Goal: Complete application form

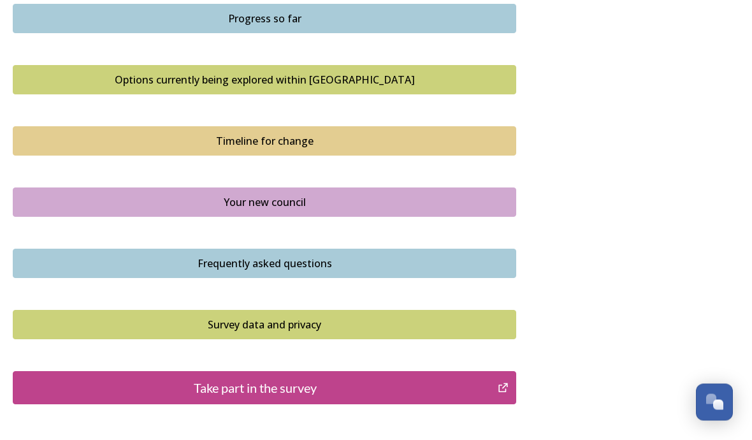
scroll to position [879, 0]
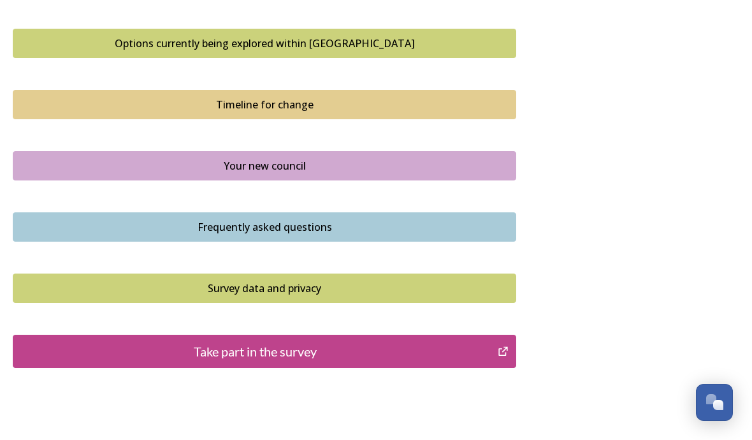
click at [379, 342] on div "Take part in the survey" at bounding box center [255, 351] width 471 height 19
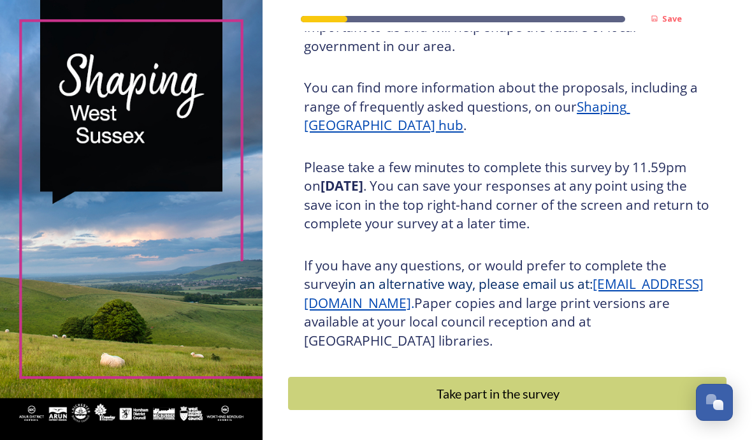
scroll to position [147, 0]
click at [599, 384] on div "Take part in the survey" at bounding box center [498, 393] width 406 height 19
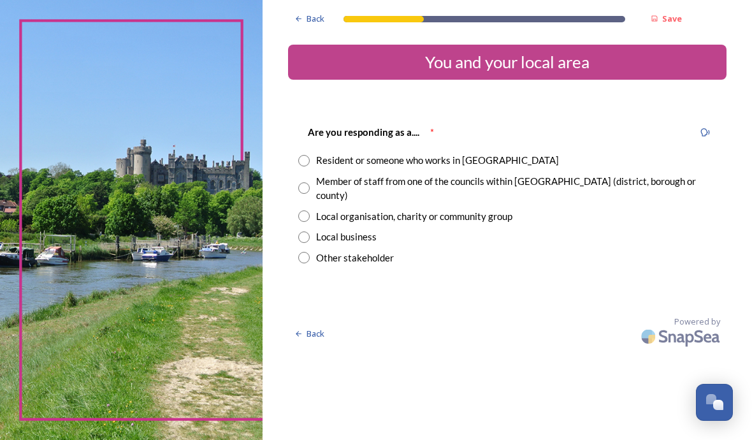
scroll to position [31, 0]
click at [310, 155] on input "radio" at bounding box center [303, 160] width 11 height 11
radio input "true"
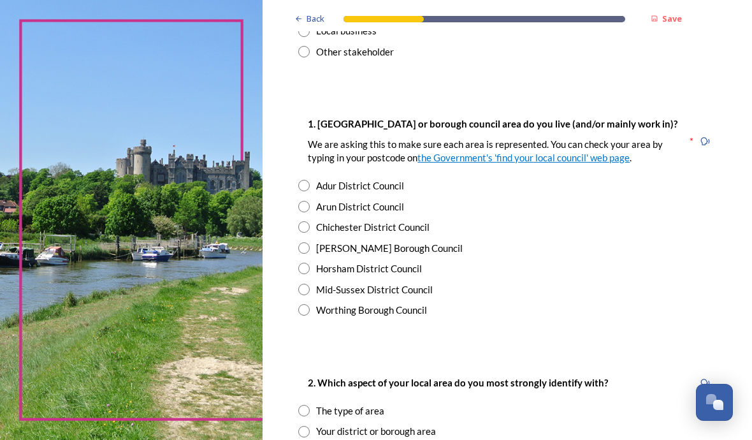
scroll to position [207, 0]
click at [310, 303] on input "radio" at bounding box center [303, 308] width 11 height 11
radio input "true"
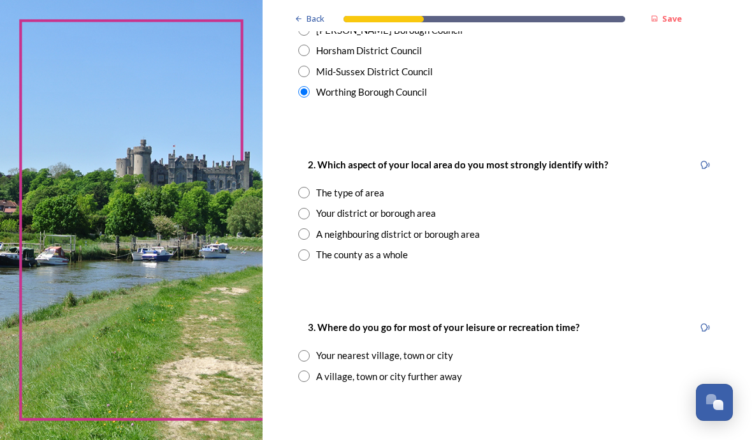
scroll to position [424, 0]
click at [310, 208] on input "radio" at bounding box center [303, 213] width 11 height 11
radio input "true"
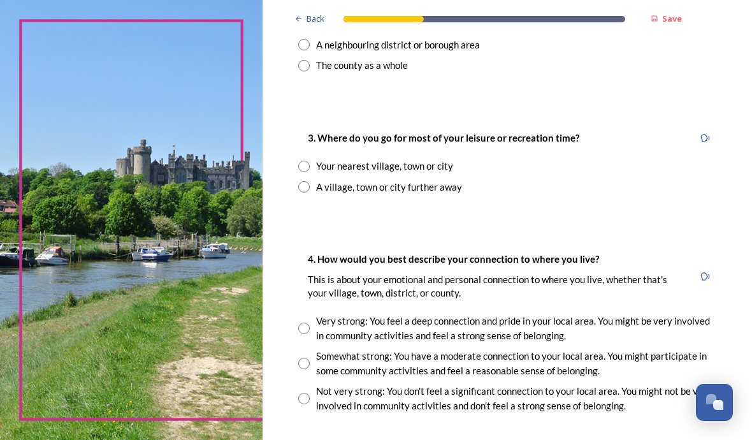
scroll to position [615, 0]
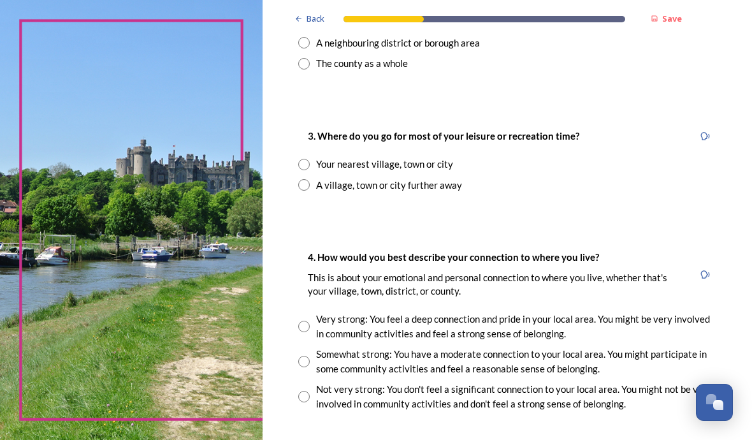
click at [310, 159] on input "radio" at bounding box center [303, 164] width 11 height 11
radio input "true"
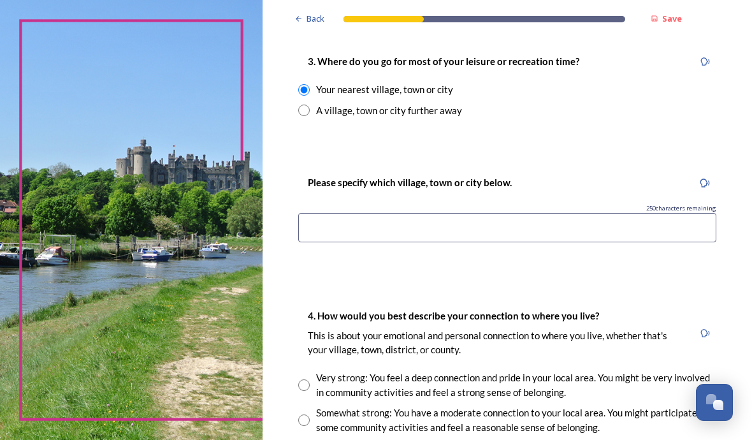
scroll to position [695, 0]
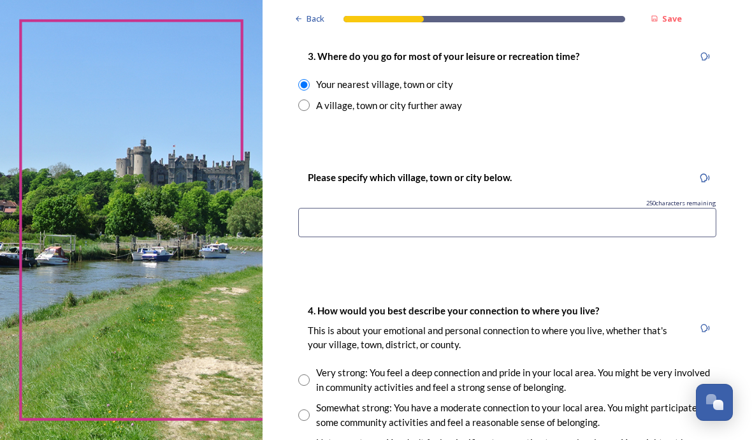
click at [409, 208] on input at bounding box center [507, 222] width 418 height 29
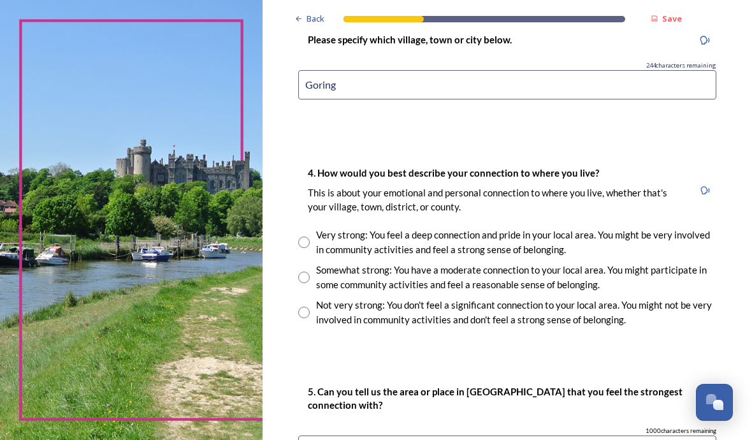
scroll to position [831, 0]
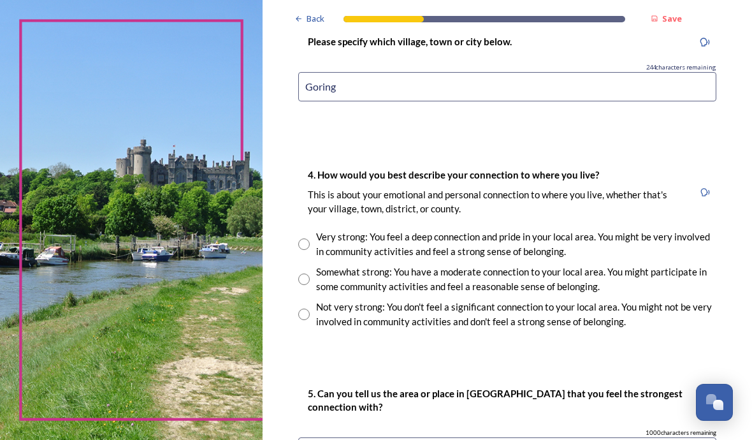
type input "Goring"
click at [310, 273] on input "radio" at bounding box center [303, 278] width 11 height 11
radio input "true"
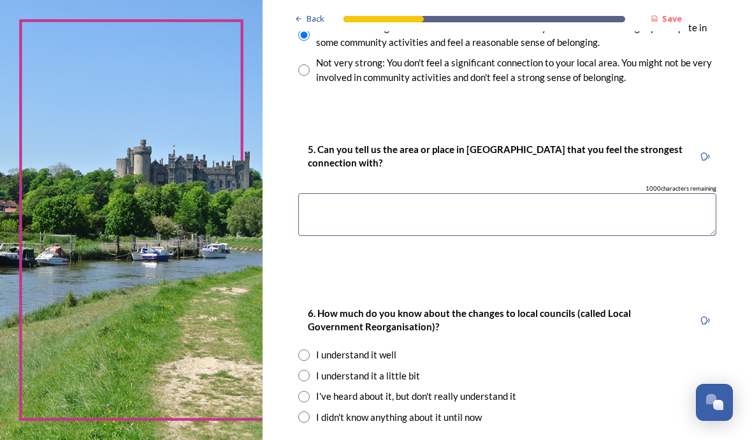
scroll to position [1075, 0]
click at [469, 193] on textarea at bounding box center [507, 214] width 418 height 43
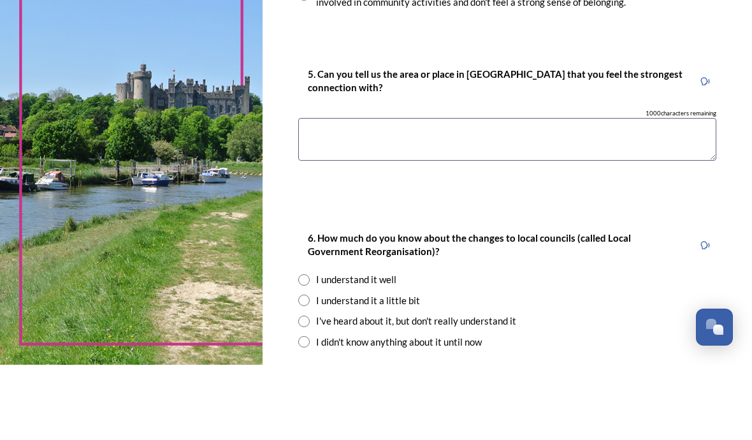
type textarea "W"
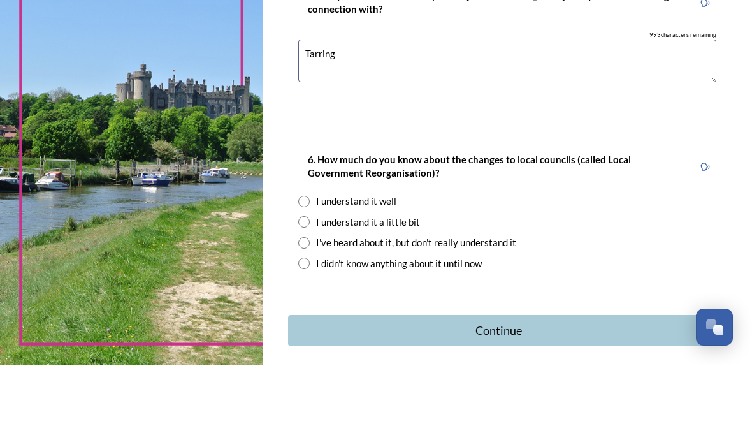
scroll to position [1153, 0]
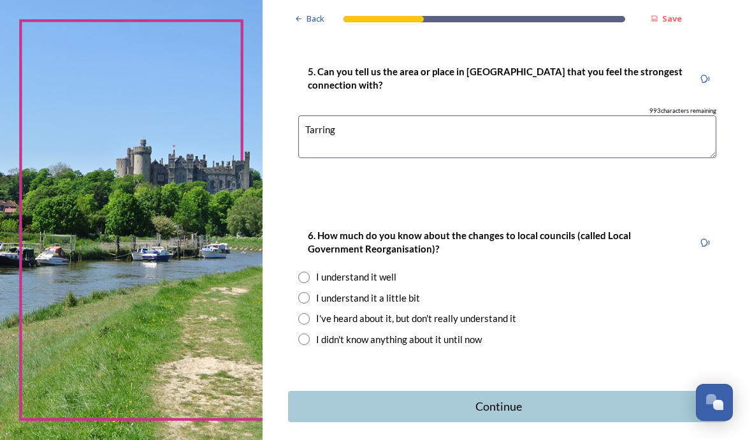
type textarea "Tarring"
click at [333, 288] on div "6. How much do you know about the changes to local councils (called Local Gover…" at bounding box center [507, 287] width 439 height 145
click at [310, 333] on input "radio" at bounding box center [303, 338] width 11 height 11
radio input "true"
click at [310, 313] on input "radio" at bounding box center [303, 318] width 11 height 11
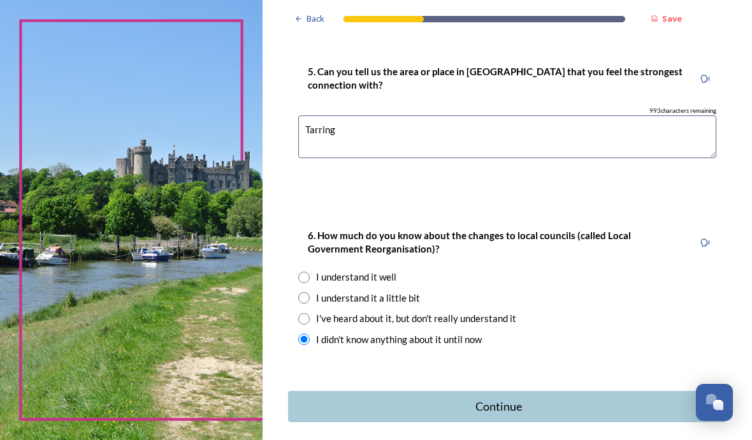
radio input "true"
click at [531, 398] on div "Continue" at bounding box center [498, 406] width 407 height 17
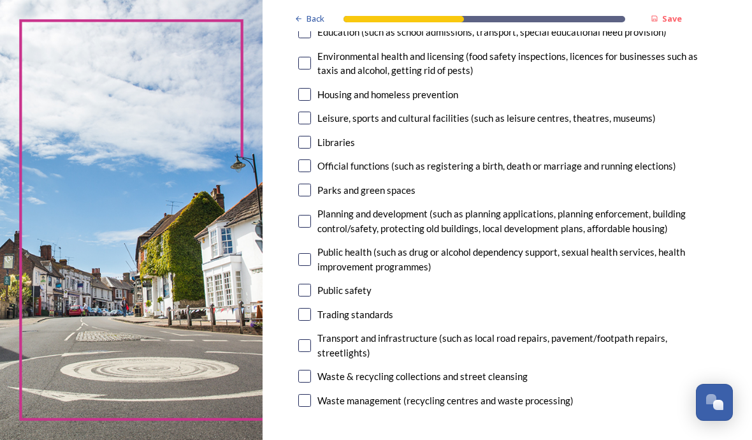
scroll to position [332, 0]
click at [311, 370] on input "checkbox" at bounding box center [304, 376] width 13 height 13
checkbox input "true"
click at [311, 340] on input "checkbox" at bounding box center [304, 346] width 13 height 13
checkbox input "true"
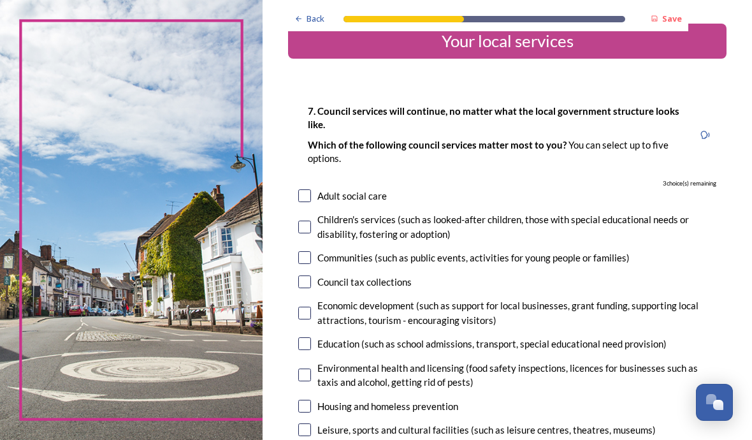
scroll to position [21, 0]
click at [311, 189] on input "checkbox" at bounding box center [304, 195] width 13 height 13
checkbox input "true"
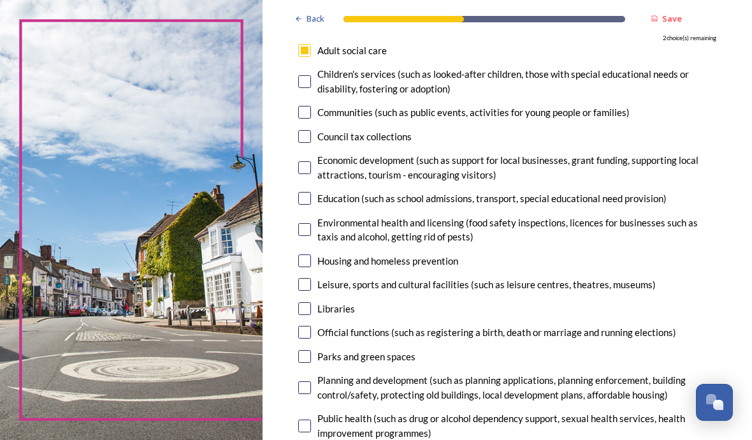
scroll to position [167, 0]
click at [311, 222] on input "checkbox" at bounding box center [304, 228] width 13 height 13
checkbox input "true"
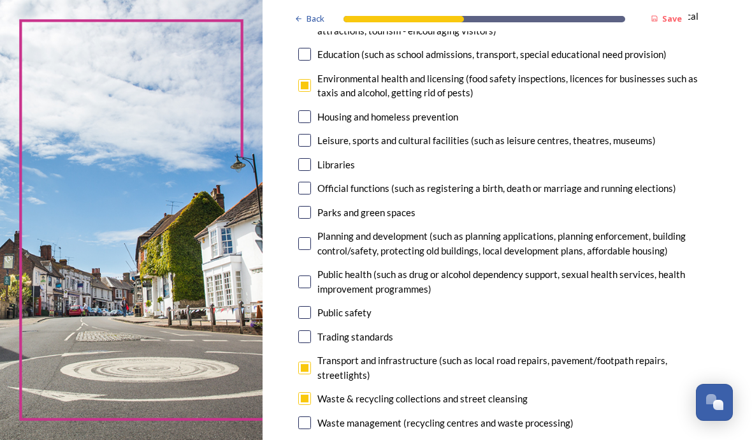
scroll to position [314, 0]
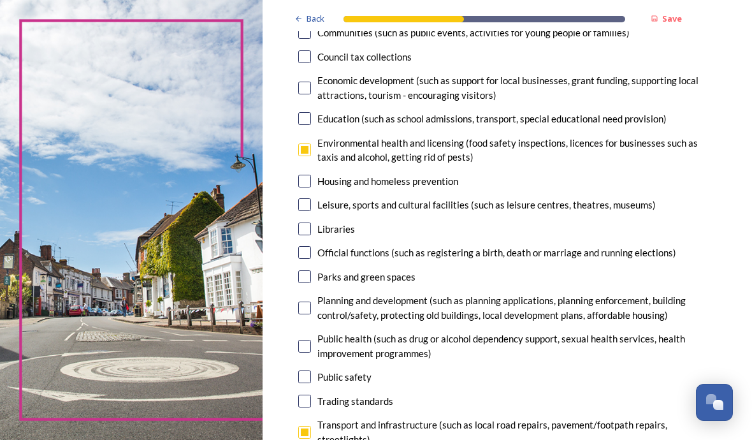
scroll to position [246, 0]
click at [311, 370] on input "checkbox" at bounding box center [304, 376] width 13 height 13
checkbox input "true"
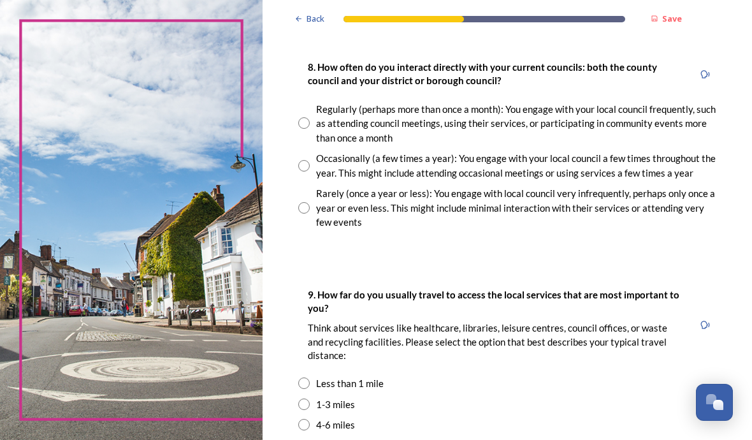
scroll to position [743, 0]
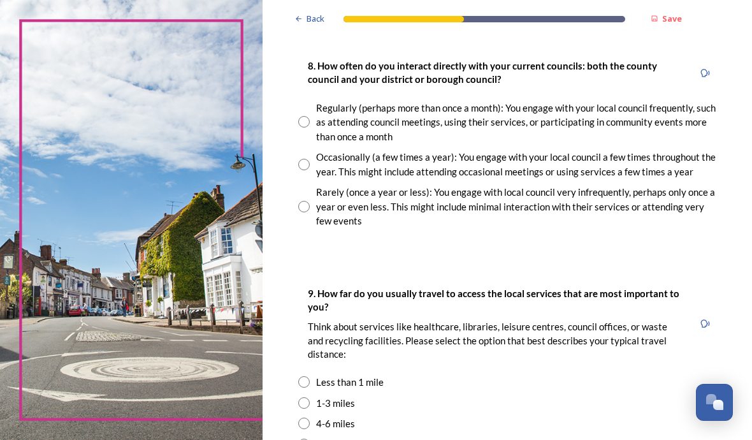
click at [347, 185] on div "Rarely (once a year or less): You engage with local council very infrequently, …" at bounding box center [507, 206] width 418 height 43
radio input "true"
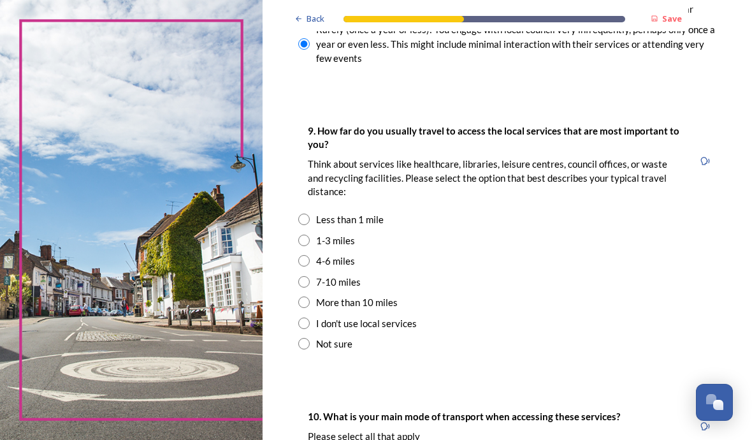
scroll to position [905, 0]
click at [310, 235] on input "radio" at bounding box center [303, 240] width 11 height 11
radio input "true"
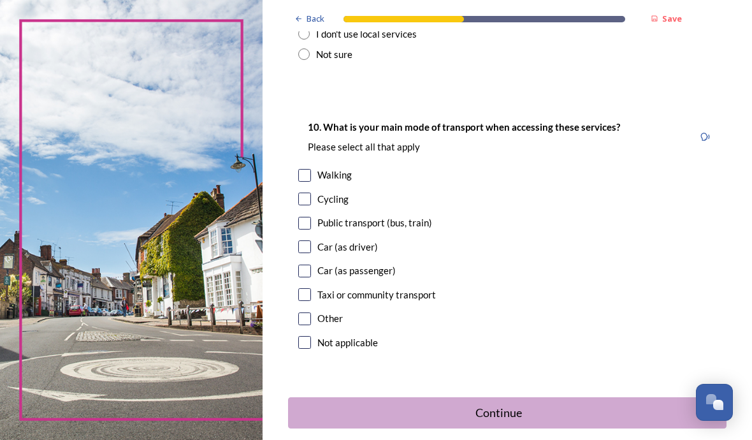
scroll to position [1195, 0]
click at [311, 240] on input "checkbox" at bounding box center [304, 246] width 13 height 13
checkbox input "true"
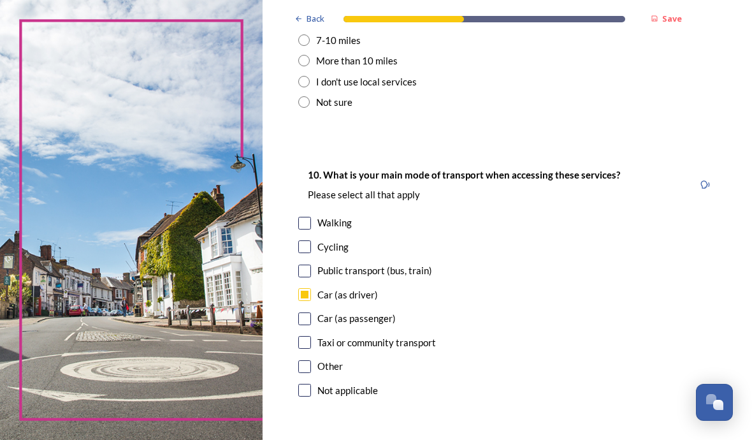
scroll to position [1146, 0]
click at [311, 265] on input "checkbox" at bounding box center [304, 271] width 13 height 13
checkbox input "true"
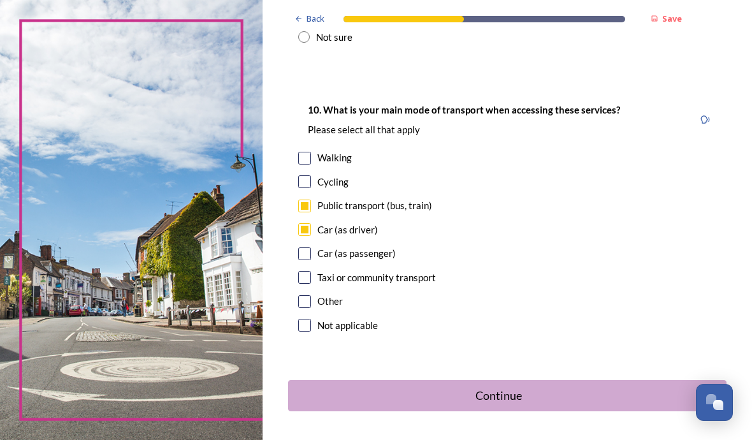
scroll to position [1211, 0]
click at [715, 391] on icon "Continue" at bounding box center [714, 396] width 11 height 11
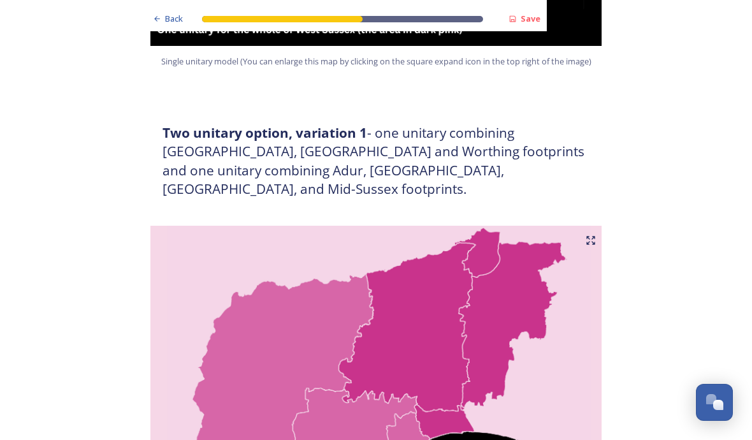
scroll to position [638, 0]
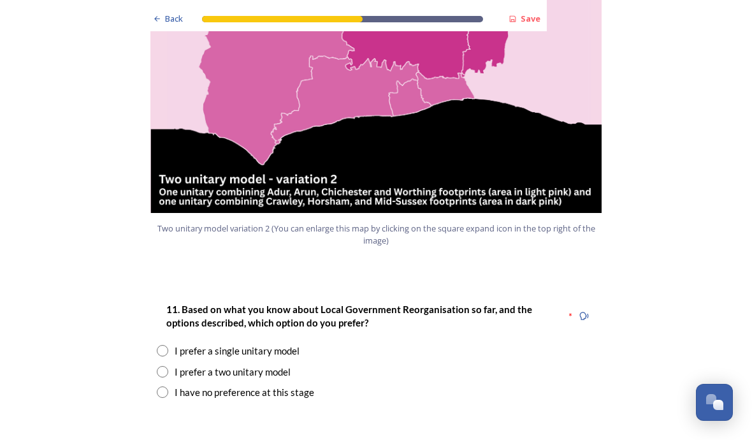
scroll to position [1482, 0]
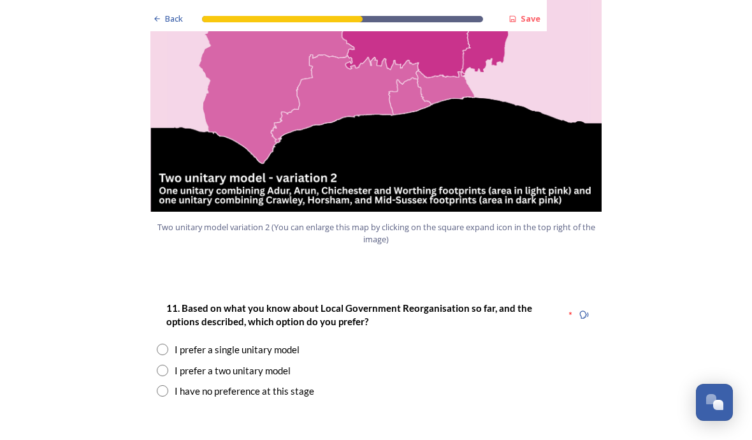
scroll to position [1484, 0]
click at [164, 344] on input "radio" at bounding box center [162, 349] width 11 height 11
radio input "true"
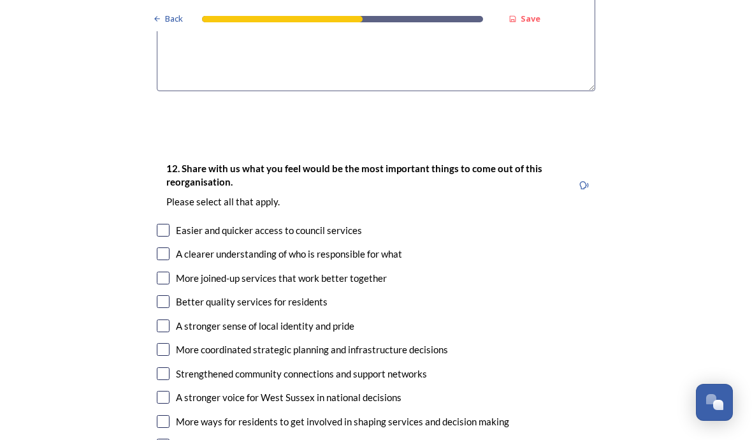
scroll to position [2053, 0]
click at [3, 59] on div "Back Save Prioritising future services As explained on our Shaping [GEOGRAPHIC_…" at bounding box center [376, 74] width 752 height 4255
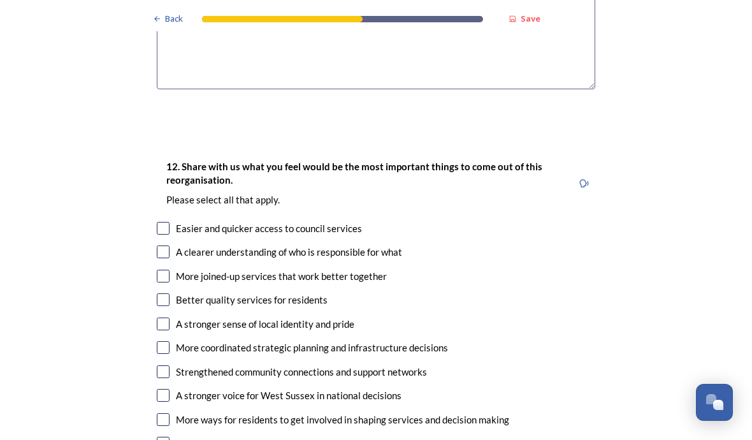
scroll to position [2055, 0]
click at [165, 245] on input "checkbox" at bounding box center [163, 251] width 13 height 13
checkbox input "true"
click at [163, 270] on input "checkbox" at bounding box center [163, 276] width 13 height 13
checkbox input "true"
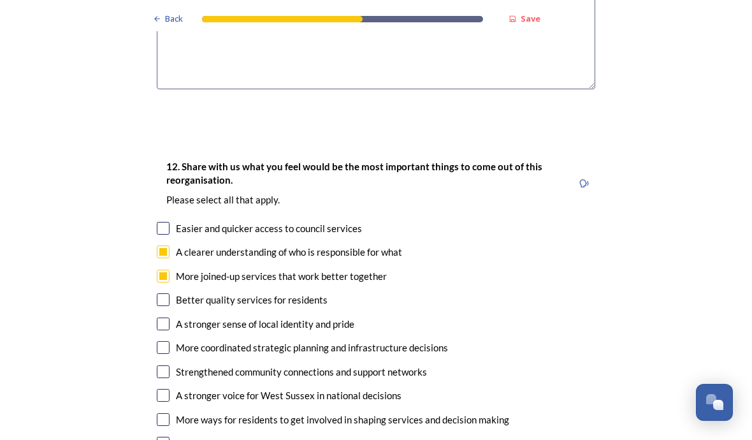
click at [159, 293] on input "checkbox" at bounding box center [163, 299] width 13 height 13
checkbox input "true"
click at [159, 341] on input "checkbox" at bounding box center [163, 347] width 13 height 13
checkbox input "true"
click at [159, 389] on input "checkbox" at bounding box center [163, 395] width 13 height 13
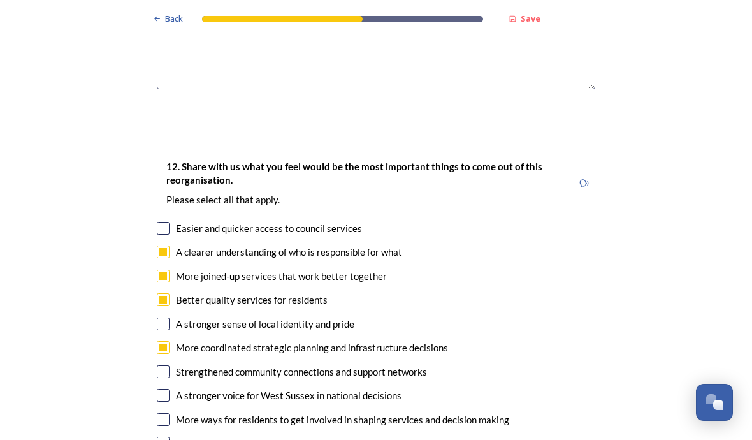
checkbox input "true"
click at [158, 413] on input "checkbox" at bounding box center [163, 419] width 13 height 13
checkbox input "true"
click at [160, 222] on input "checkbox" at bounding box center [163, 228] width 13 height 13
checkbox input "true"
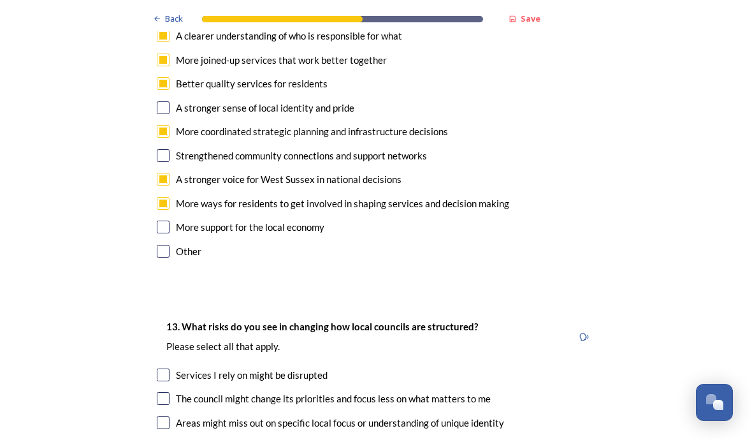
scroll to position [2272, 0]
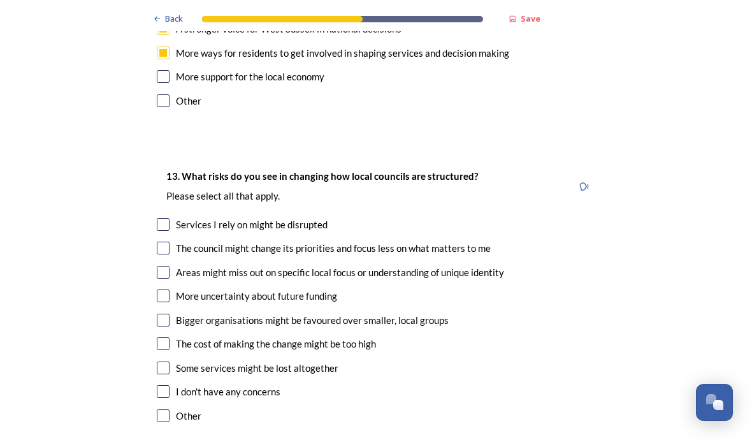
scroll to position [2423, 0]
click at [158, 217] on input "checkbox" at bounding box center [163, 223] width 13 height 13
checkbox input "true"
click at [157, 241] on input "checkbox" at bounding box center [163, 247] width 13 height 13
checkbox input "true"
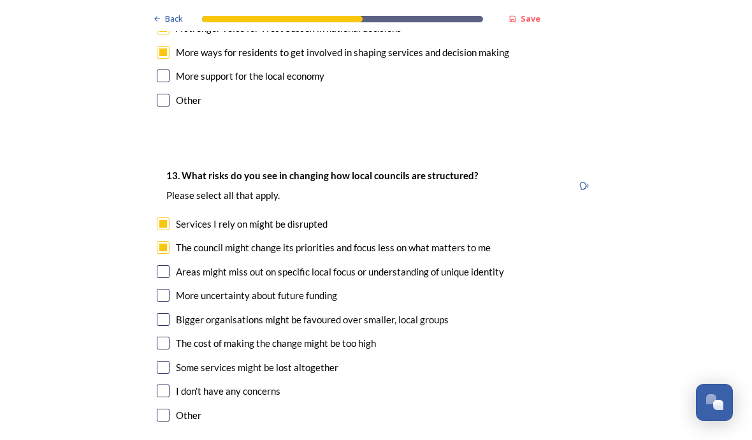
click at [163, 289] on input "checkbox" at bounding box center [163, 295] width 13 height 13
checkbox input "true"
click at [161, 313] on input "checkbox" at bounding box center [163, 319] width 13 height 13
checkbox input "true"
click at [158, 337] on input "checkbox" at bounding box center [163, 343] width 13 height 13
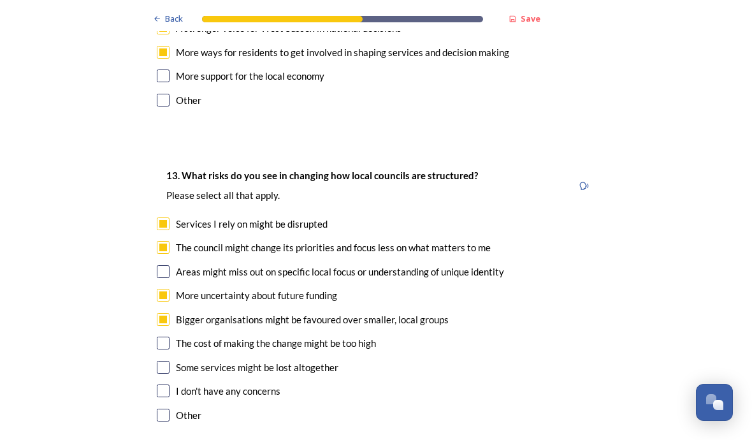
checkbox input "true"
click at [163, 361] on input "checkbox" at bounding box center [163, 367] width 13 height 13
checkbox input "true"
click at [163, 265] on input "checkbox" at bounding box center [163, 271] width 13 height 13
checkbox input "true"
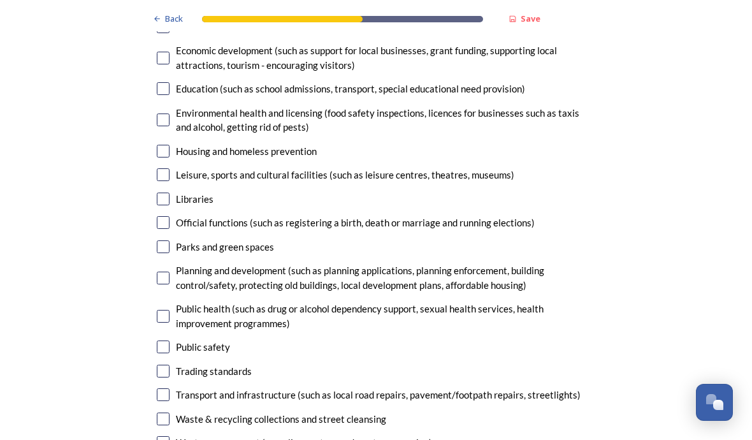
scroll to position [3058, 0]
click at [159, 435] on input "checkbox" at bounding box center [163, 441] width 13 height 13
checkbox input "true"
click at [160, 412] on input "checkbox" at bounding box center [163, 418] width 13 height 13
checkbox input "true"
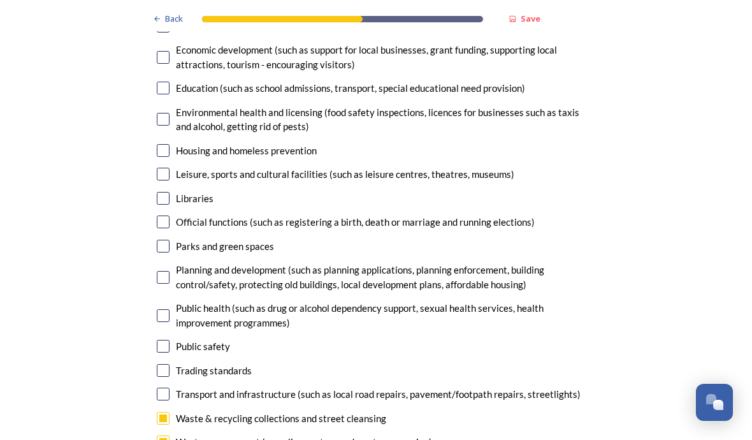
click at [158, 388] on input "checkbox" at bounding box center [163, 394] width 13 height 13
checkbox input "true"
click at [164, 340] on input "checkbox" at bounding box center [163, 346] width 13 height 13
checkbox input "true"
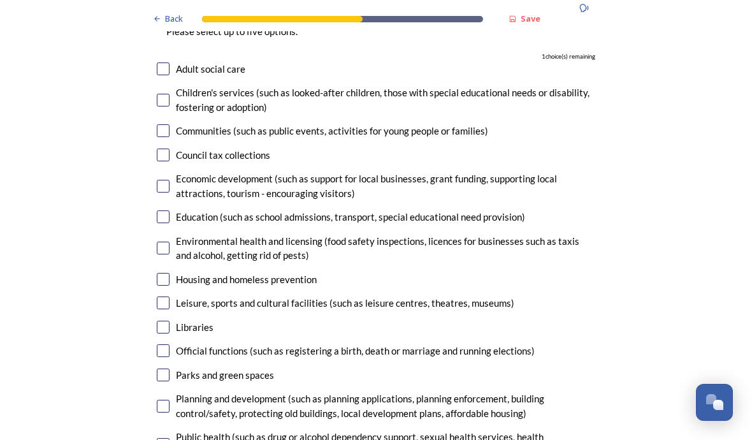
scroll to position [2926, 0]
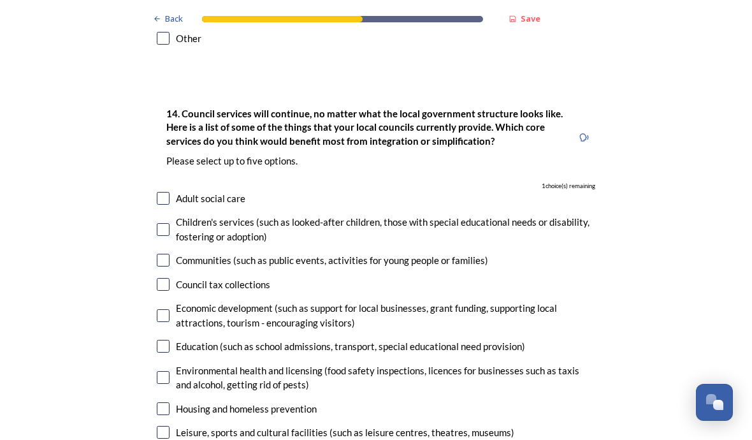
scroll to position [2797, 0]
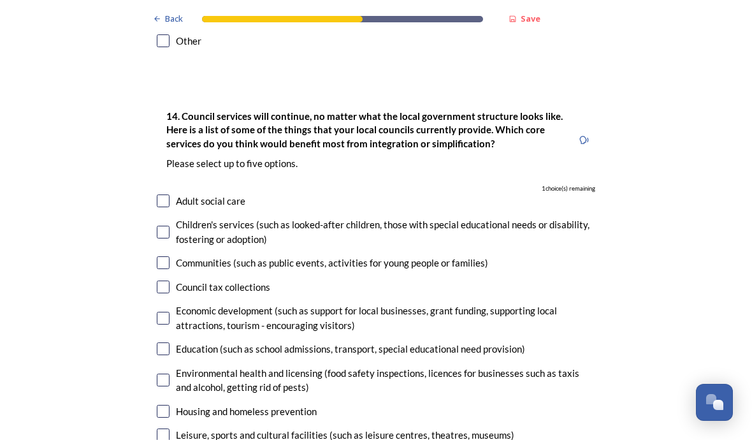
click at [163, 194] on input "checkbox" at bounding box center [163, 200] width 13 height 13
checkbox input "true"
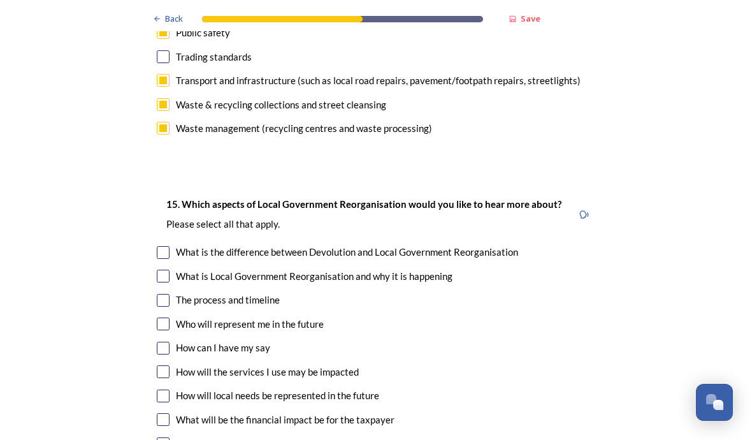
scroll to position [3382, 0]
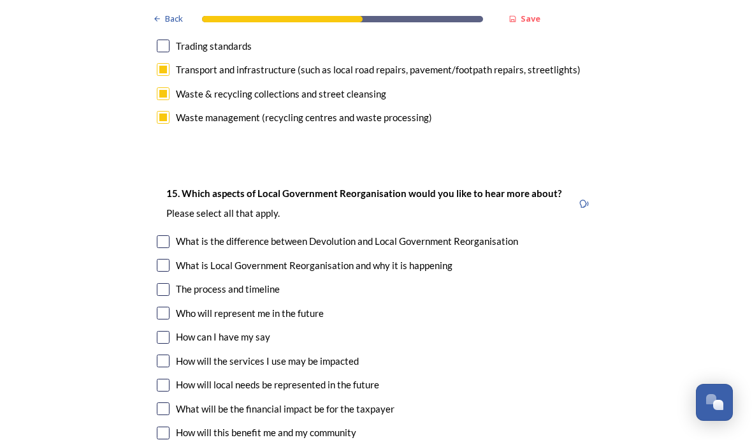
click at [157, 259] on input "checkbox" at bounding box center [163, 265] width 13 height 13
checkbox input "true"
click at [157, 354] on input "checkbox" at bounding box center [163, 360] width 13 height 13
checkbox input "true"
click at [157, 379] on input "checkbox" at bounding box center [163, 385] width 13 height 13
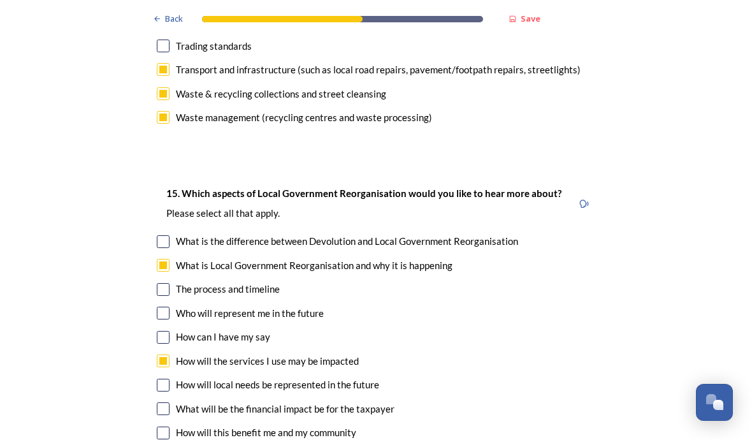
checkbox input "true"
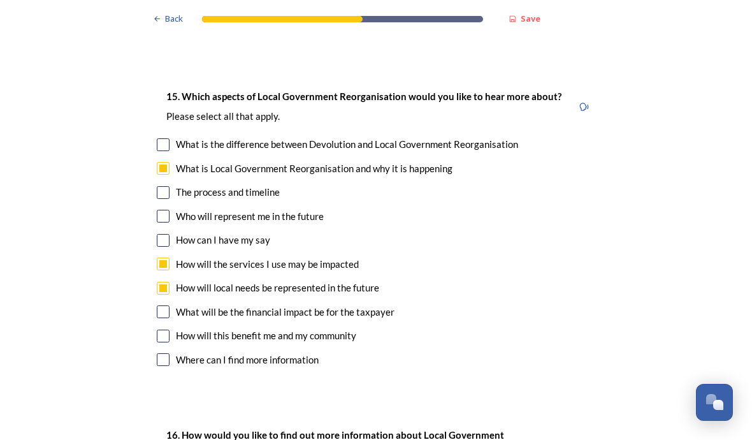
scroll to position [3480, 0]
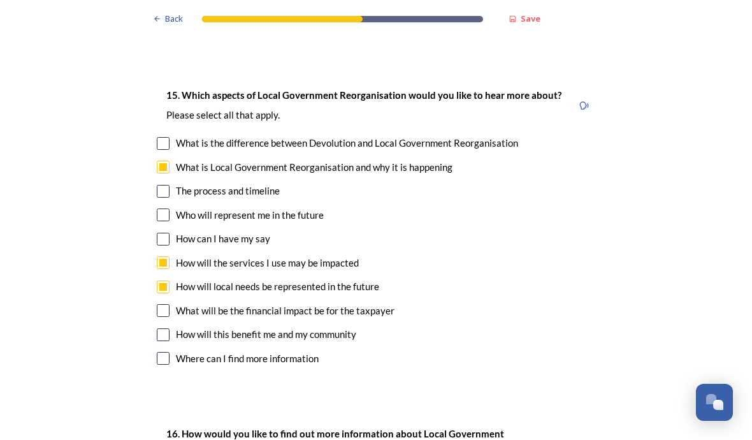
click at [157, 304] on input "checkbox" at bounding box center [163, 310] width 13 height 13
checkbox input "true"
click at [159, 328] on input "checkbox" at bounding box center [163, 334] width 13 height 13
checkbox input "true"
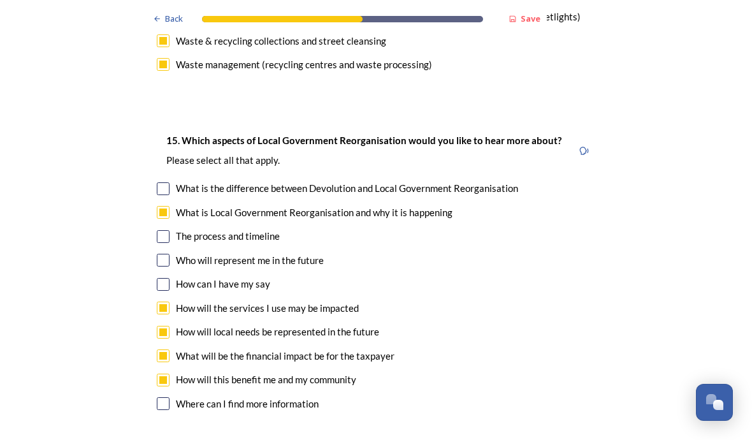
scroll to position [3434, 0]
click at [159, 254] on input "checkbox" at bounding box center [163, 260] width 13 height 13
checkbox input "true"
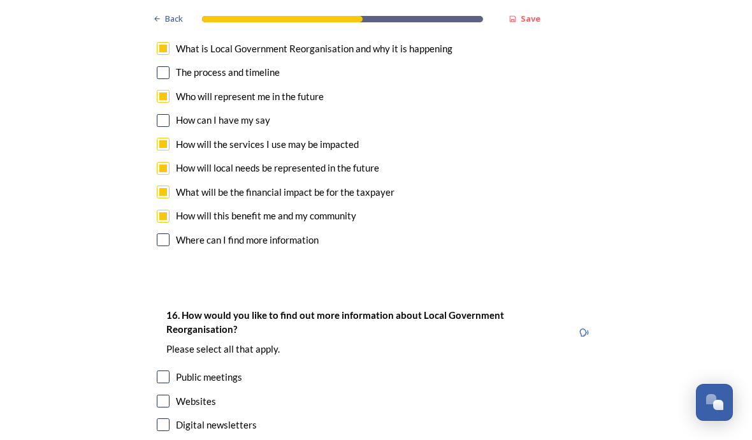
scroll to position [3599, 0]
click at [159, 233] on input "checkbox" at bounding box center [163, 239] width 13 height 13
checkbox input "true"
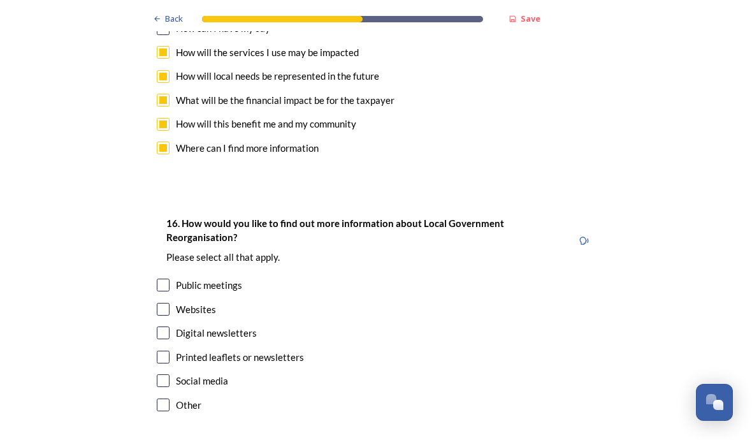
scroll to position [3690, 0]
click at [164, 303] on input "checkbox" at bounding box center [163, 309] width 13 height 13
checkbox input "true"
click at [162, 351] on input "checkbox" at bounding box center [163, 357] width 13 height 13
checkbox input "true"
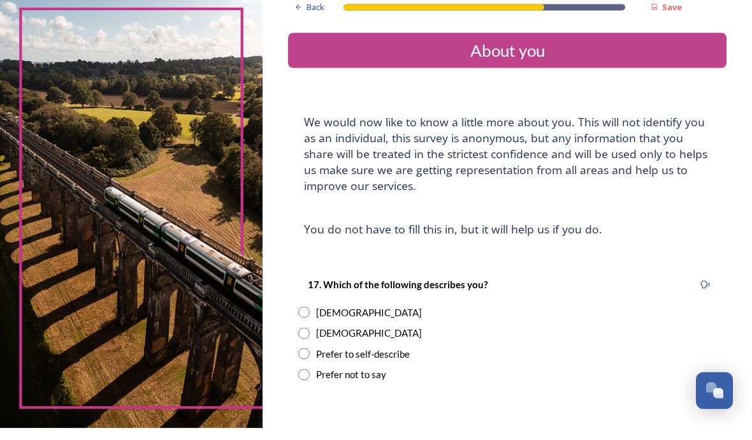
scroll to position [55, 0]
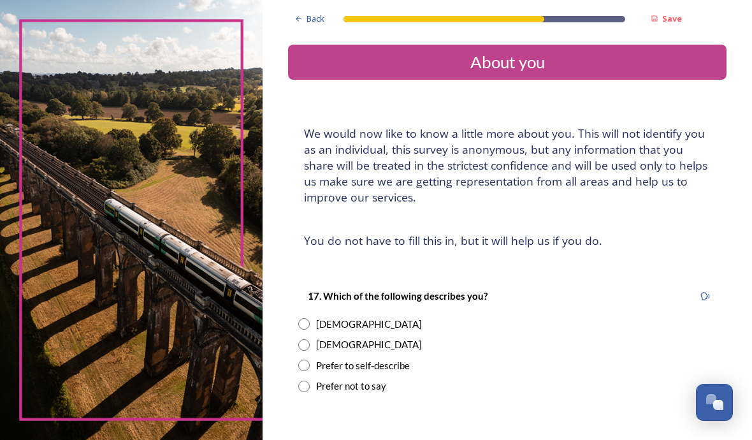
click at [310, 318] on input "radio" at bounding box center [303, 323] width 11 height 11
radio input "true"
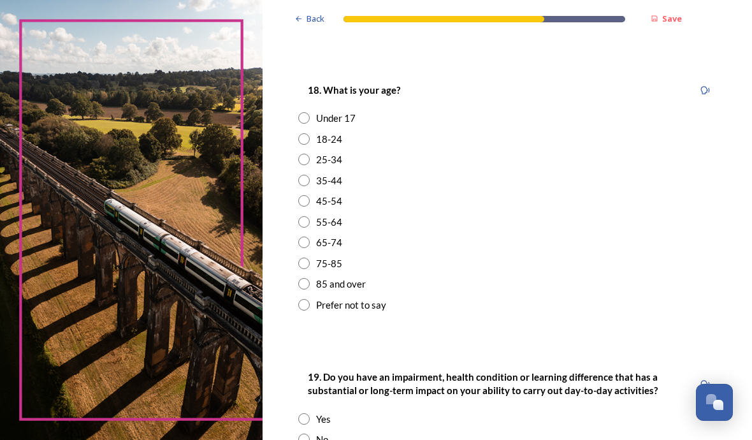
scroll to position [370, 0]
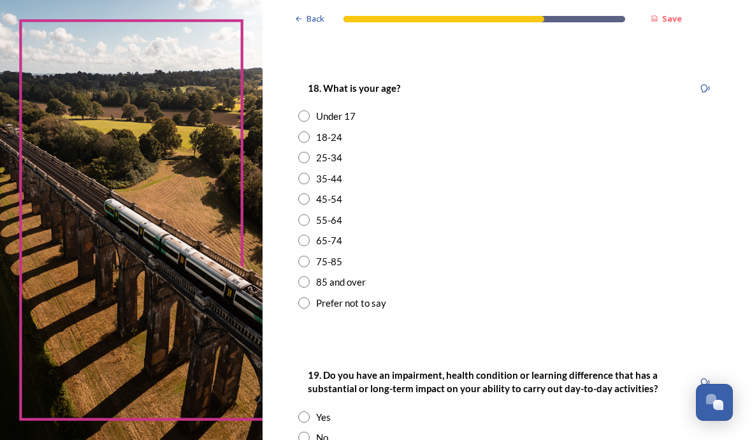
click at [310, 235] on input "radio" at bounding box center [303, 240] width 11 height 11
radio input "true"
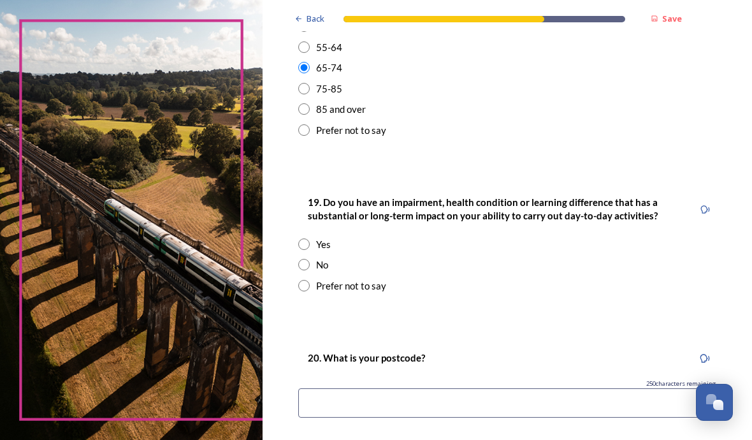
scroll to position [543, 0]
click at [310, 259] on input "radio" at bounding box center [303, 264] width 11 height 11
radio input "true"
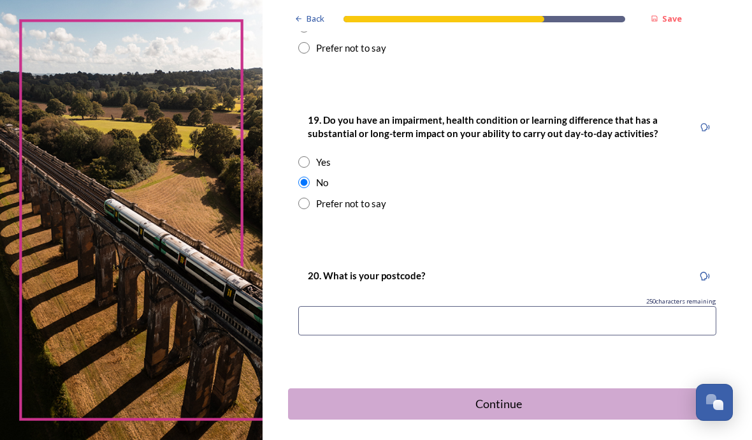
scroll to position [625, 0]
click at [381, 307] on input at bounding box center [507, 321] width 418 height 29
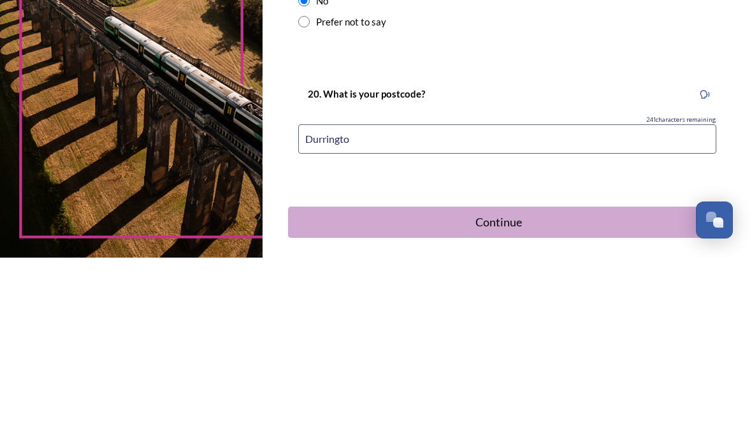
type input "Durrington"
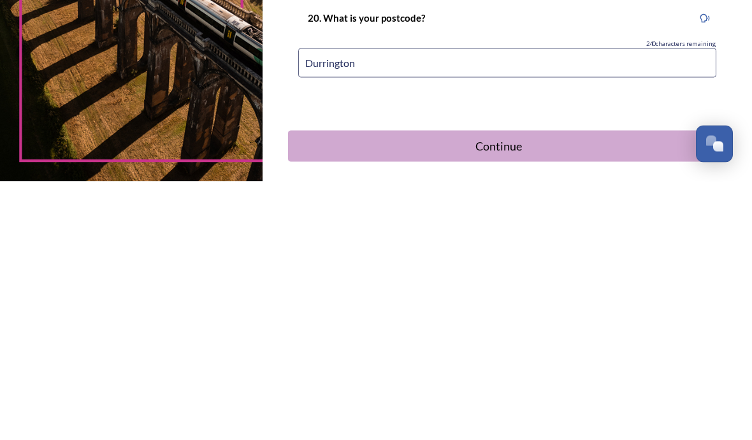
click at [514, 396] on div "Continue" at bounding box center [498, 404] width 407 height 17
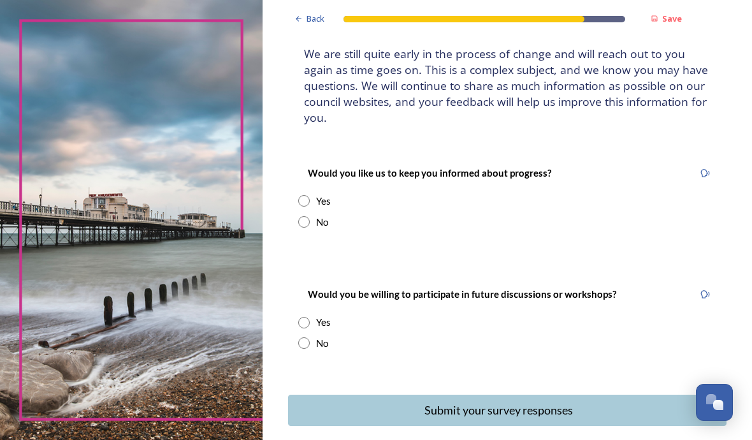
scroll to position [79, 0]
click at [310, 338] on input "radio" at bounding box center [303, 343] width 11 height 11
radio input "true"
click at [310, 221] on input "radio" at bounding box center [303, 222] width 11 height 11
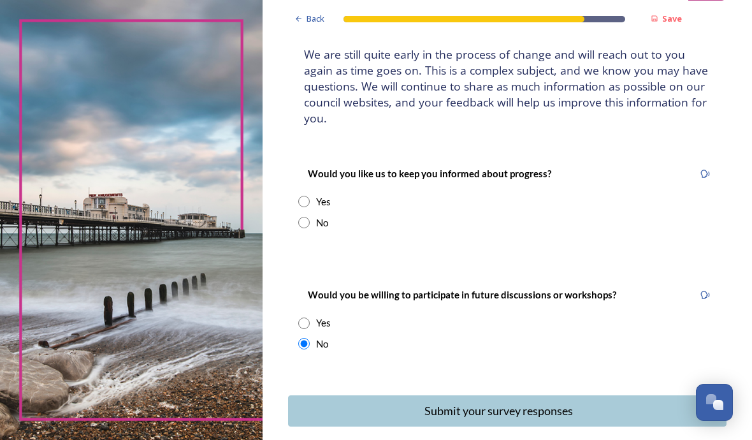
radio input "true"
click at [718, 407] on icon "Continue" at bounding box center [715, 410] width 8 height 7
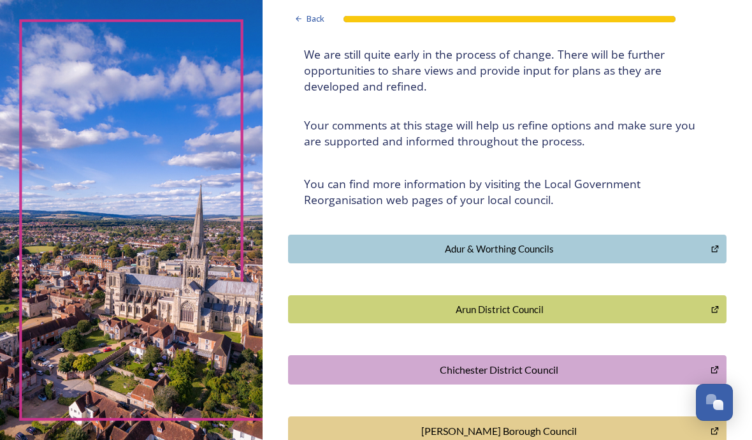
scroll to position [122, 0]
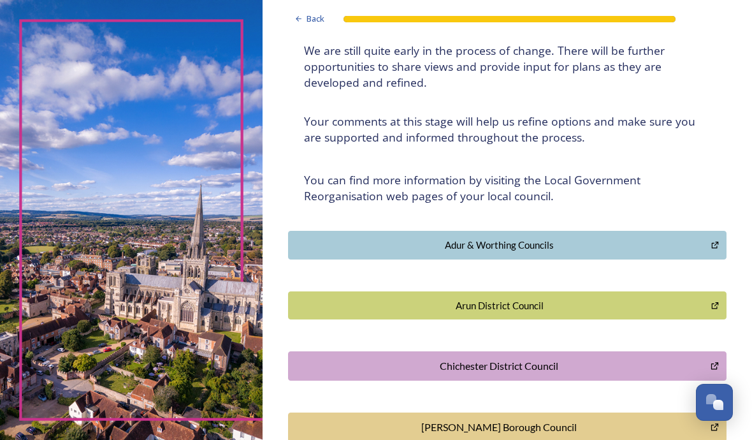
click at [717, 240] on icon "Adur & Worthing Councils" at bounding box center [715, 245] width 9 height 10
